Goal: Navigation & Orientation: Understand site structure

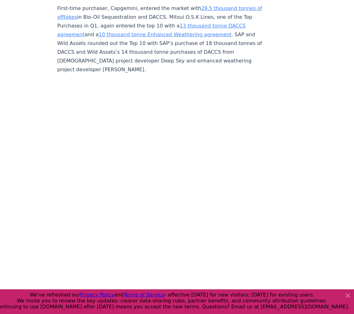
scroll to position [1841, 0]
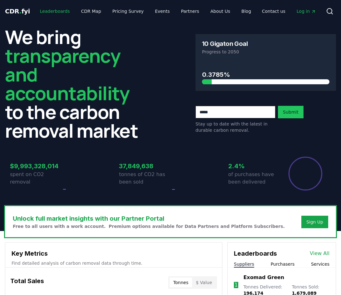
click at [45, 6] on link "Leaderboards" at bounding box center [55, 11] width 40 height 11
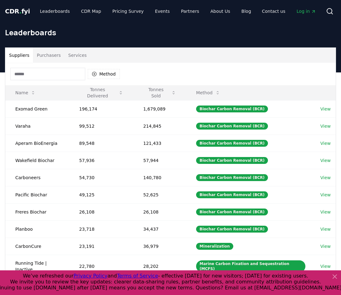
click at [52, 54] on button "Purchasers" at bounding box center [49, 55] width 32 height 15
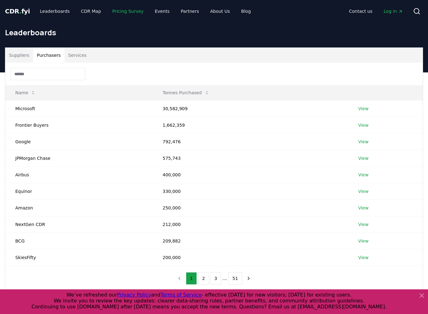
click at [121, 9] on link "Pricing Survey" at bounding box center [127, 11] width 41 height 11
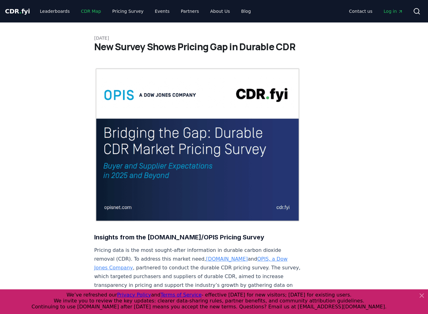
click at [91, 10] on link "CDR Map" at bounding box center [91, 11] width 30 height 11
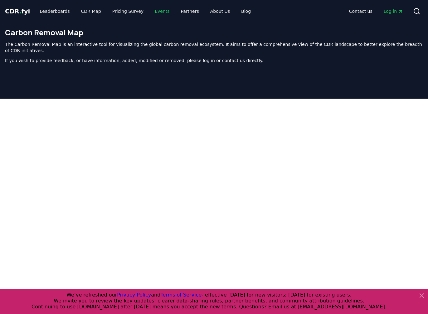
click at [153, 9] on link "Events" at bounding box center [162, 11] width 25 height 11
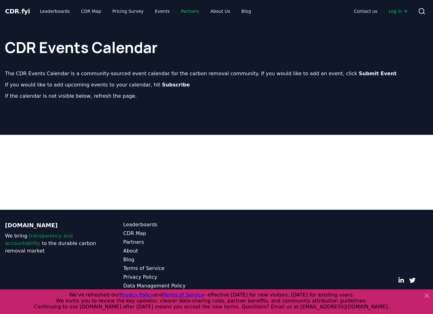
click at [188, 9] on link "Partners" at bounding box center [190, 11] width 28 height 11
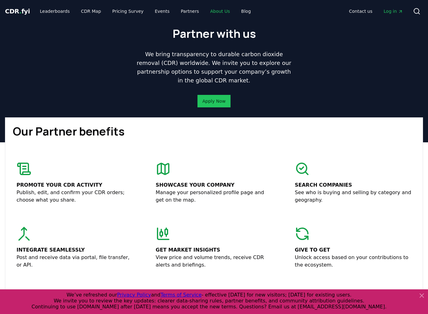
click at [205, 11] on link "About Us" at bounding box center [220, 11] width 30 height 11
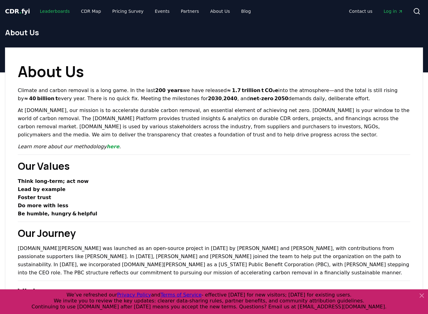
click at [57, 10] on link "Leaderboards" at bounding box center [55, 11] width 40 height 11
